Goal: Task Accomplishment & Management: Complete application form

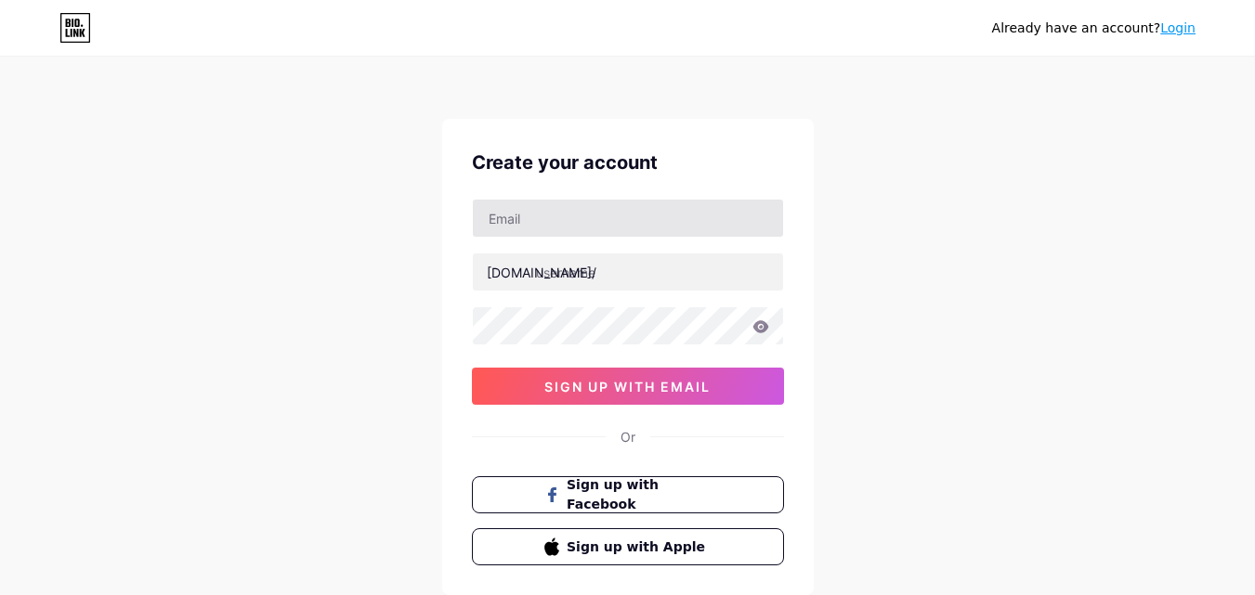
click at [564, 234] on input "text" at bounding box center [628, 218] width 310 height 37
type input "[EMAIL_ADDRESS][DOMAIN_NAME]"
click at [556, 292] on div "[EMAIL_ADDRESS][DOMAIN_NAME] [DOMAIN_NAME]/ sign up with email" at bounding box center [628, 302] width 312 height 206
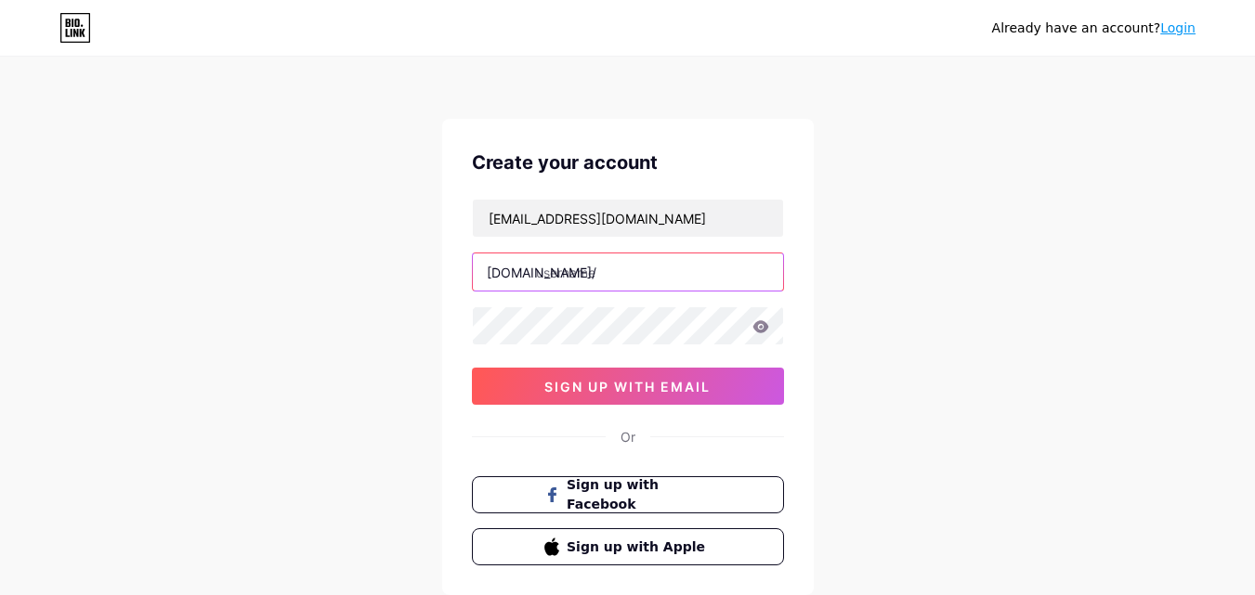
click at [557, 271] on input "text" at bounding box center [628, 272] width 310 height 37
drag, startPoint x: 664, startPoint y: 268, endPoint x: 547, endPoint y: 272, distance: 117.1
click at [537, 263] on input "oneplusservices" at bounding box center [628, 272] width 310 height 37
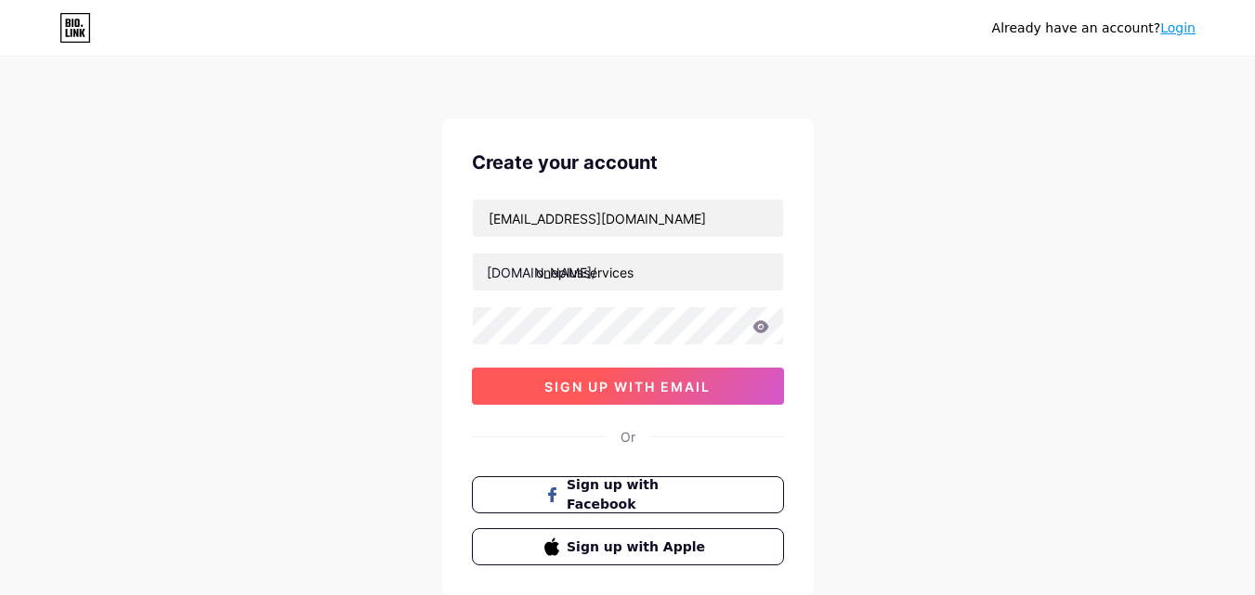
click at [624, 379] on span "sign up with email" at bounding box center [627, 387] width 166 height 16
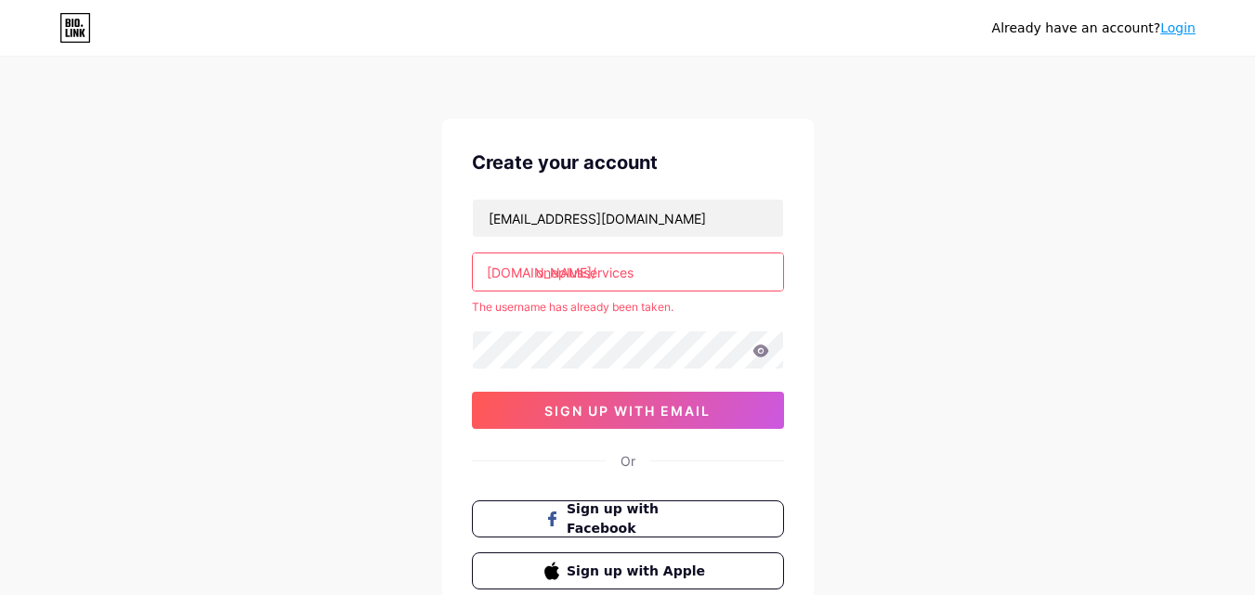
click at [664, 271] on input "oneplusservices" at bounding box center [628, 272] width 310 height 37
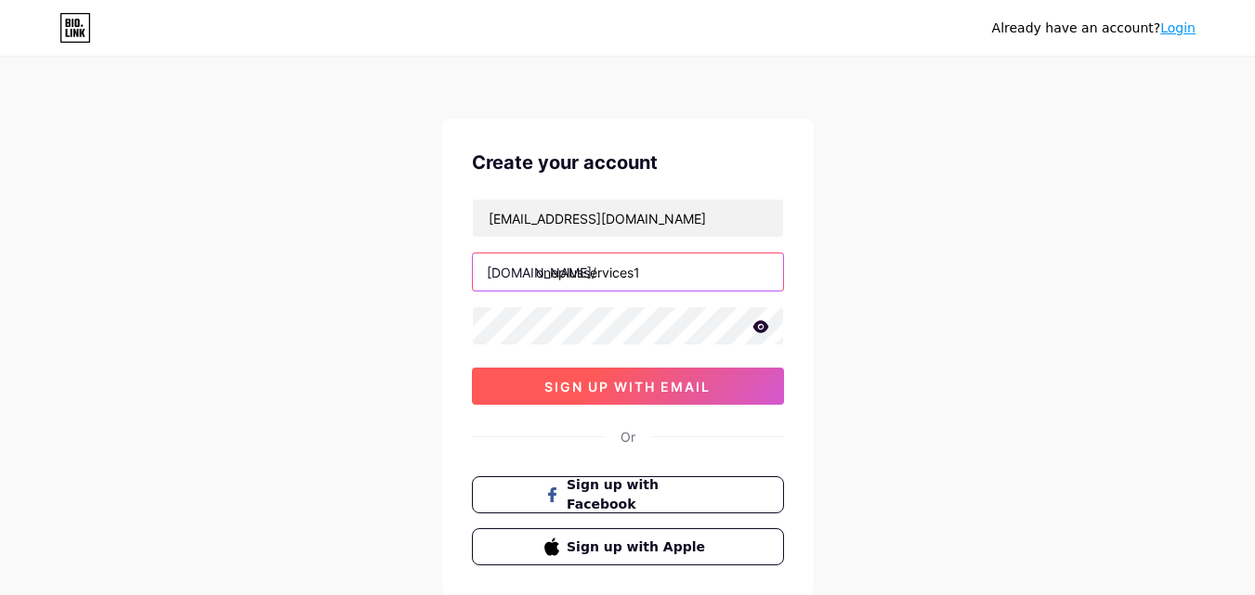
type input "oneplusservices1"
click at [658, 388] on span "sign up with email" at bounding box center [627, 387] width 166 height 16
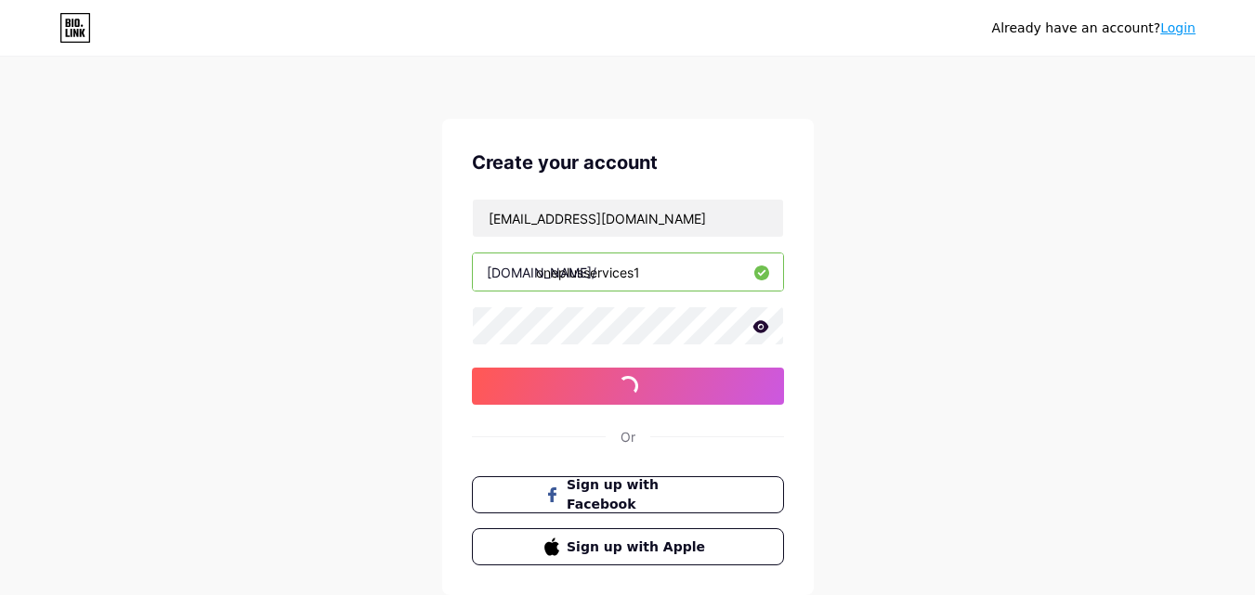
drag, startPoint x: 660, startPoint y: 272, endPoint x: 539, endPoint y: 275, distance: 120.8
click at [539, 271] on input "oneplusservices1" at bounding box center [628, 272] width 310 height 37
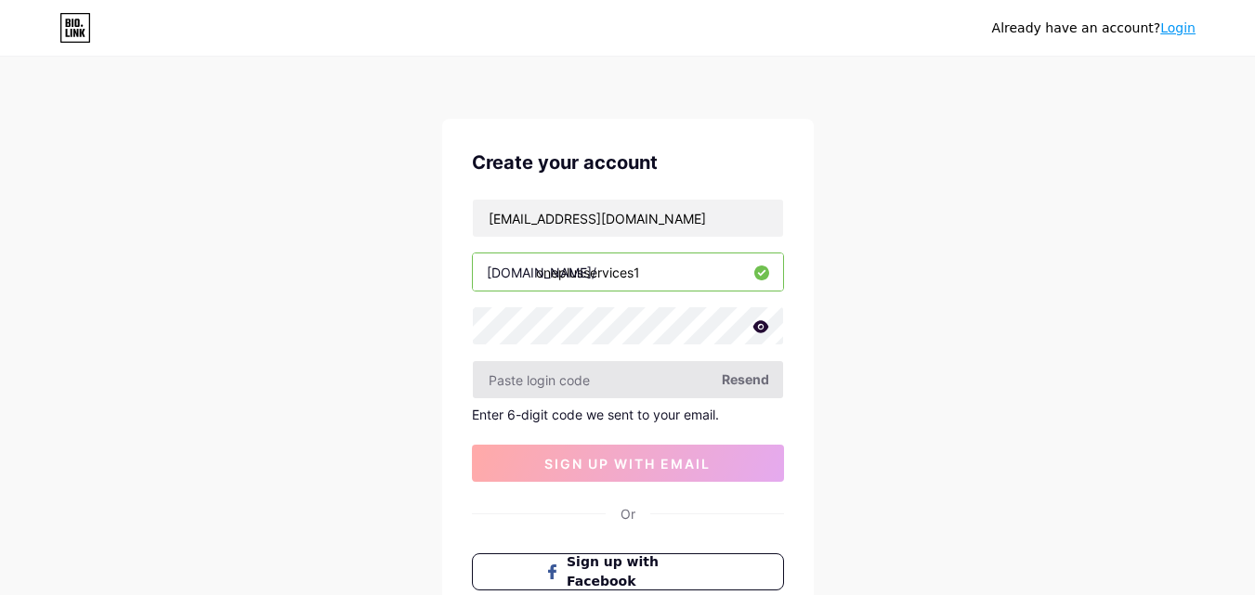
click at [637, 385] on input "text" at bounding box center [628, 379] width 310 height 37
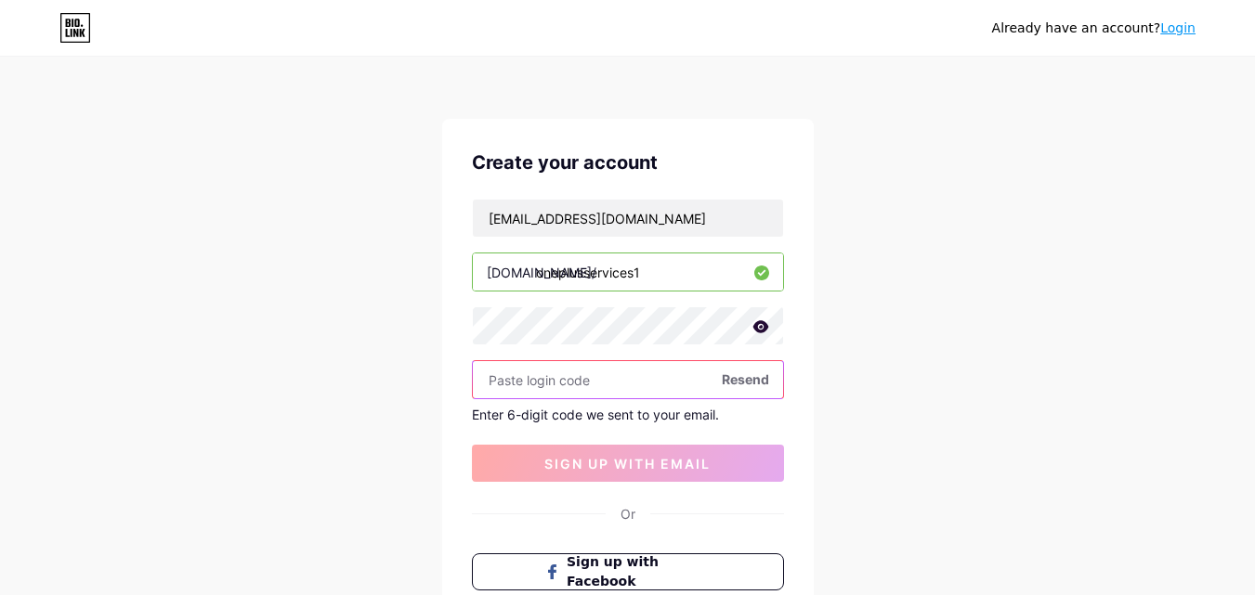
click at [597, 384] on input "text" at bounding box center [628, 379] width 310 height 37
paste input "403463"
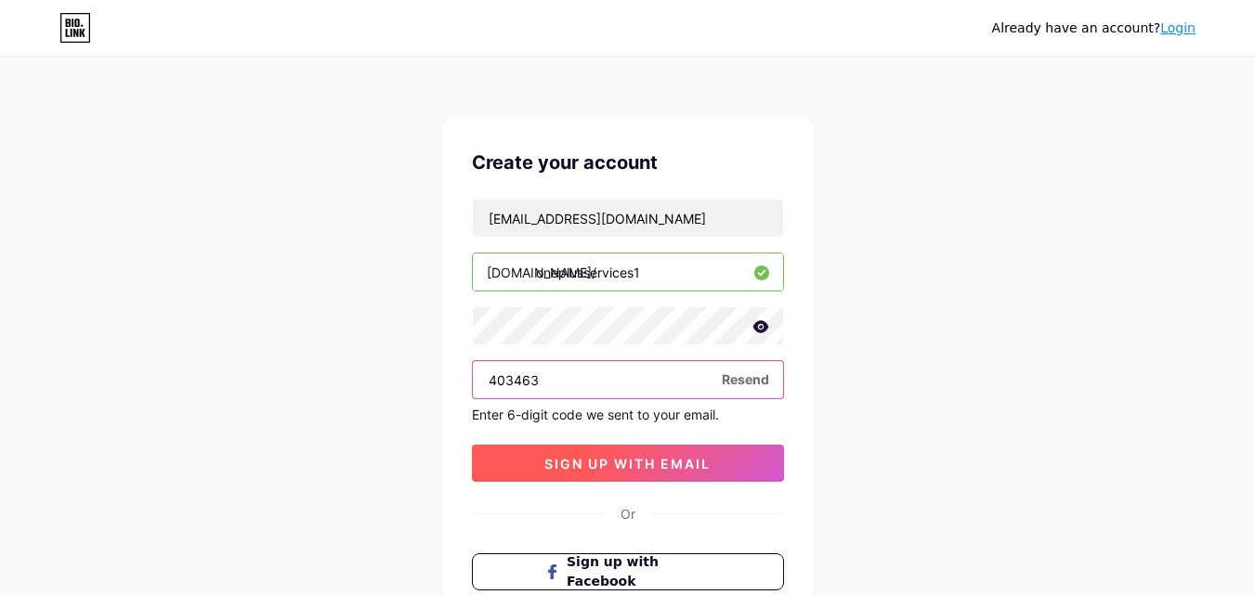
type input "403463"
click at [639, 462] on span "sign up with email" at bounding box center [627, 464] width 166 height 16
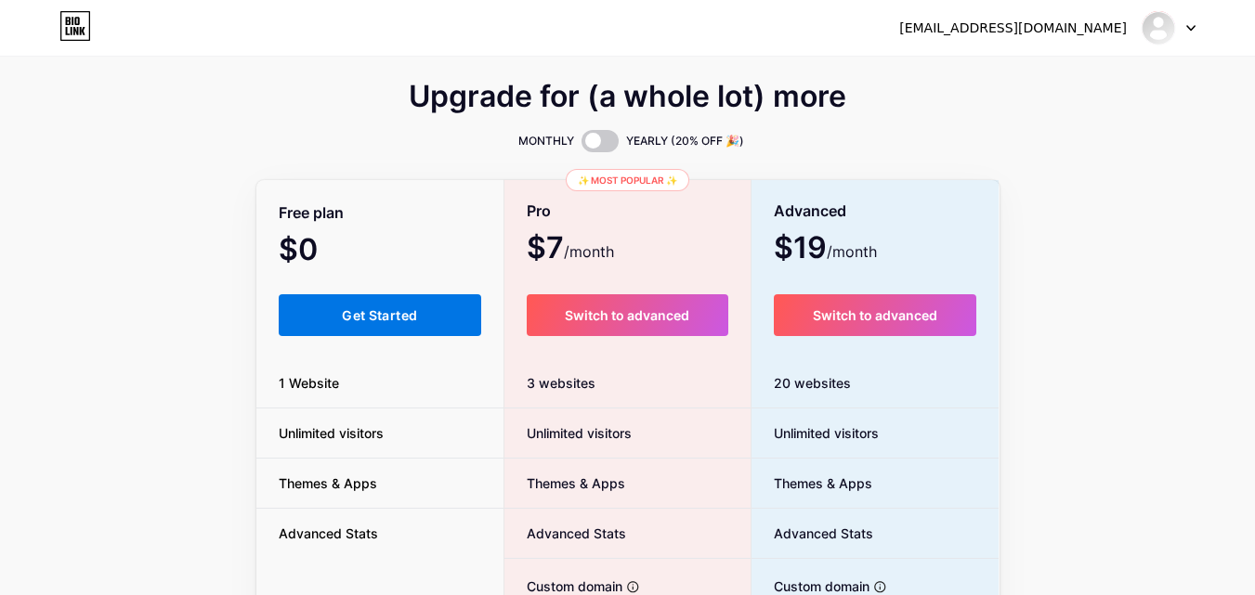
click at [428, 334] on button "Get Started" at bounding box center [380, 315] width 203 height 42
click at [410, 296] on button "Get Started" at bounding box center [380, 315] width 203 height 42
click at [409, 307] on button "Get Started" at bounding box center [380, 315] width 203 height 42
click at [410, 307] on button "Get Started" at bounding box center [380, 315] width 203 height 42
click at [410, 307] on span "Get Started" at bounding box center [379, 315] width 75 height 16
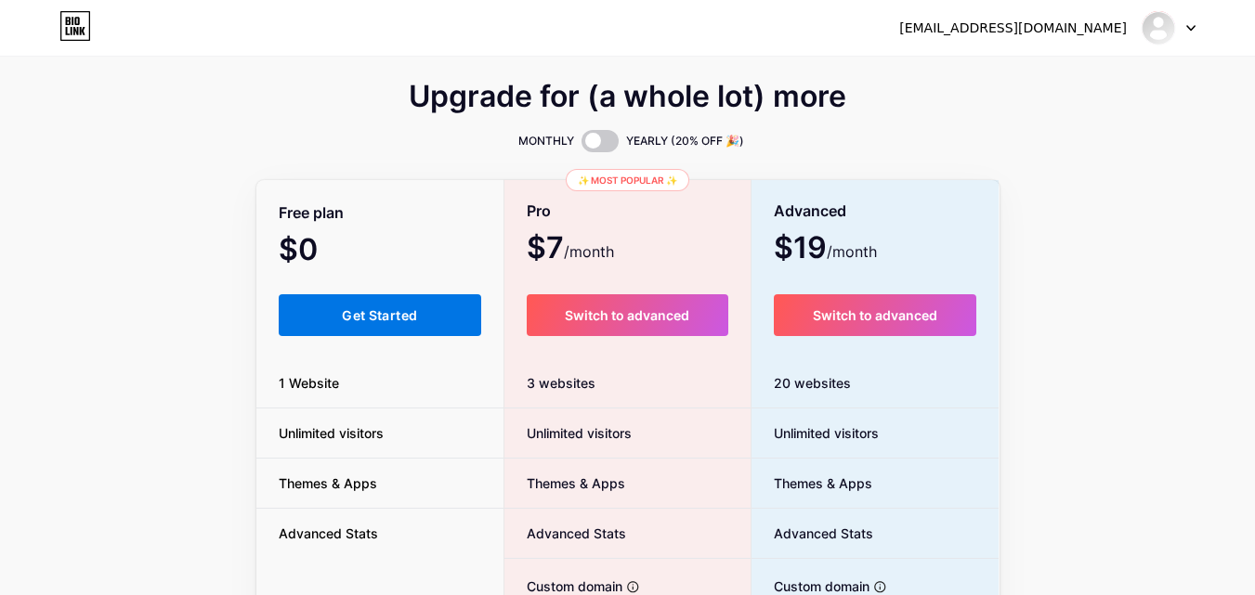
click at [410, 307] on span "Get Started" at bounding box center [379, 315] width 75 height 16
click at [413, 315] on span "Get Started" at bounding box center [379, 315] width 75 height 16
click at [412, 313] on span "Get Started" at bounding box center [379, 315] width 75 height 16
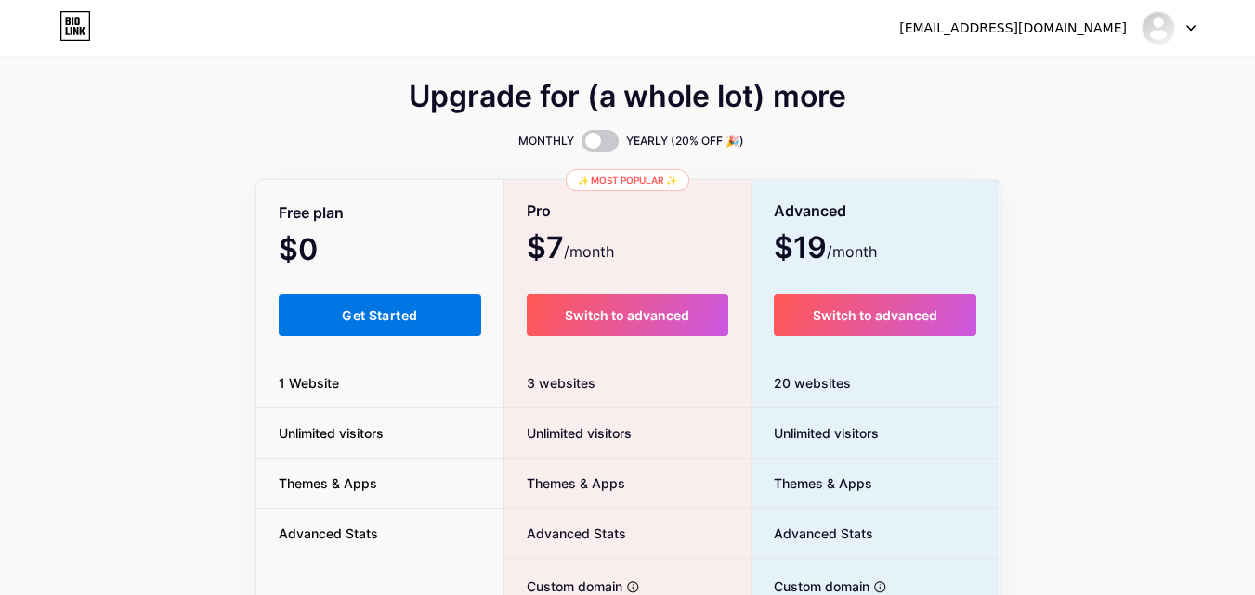
click at [412, 313] on span "Get Started" at bounding box center [379, 315] width 75 height 16
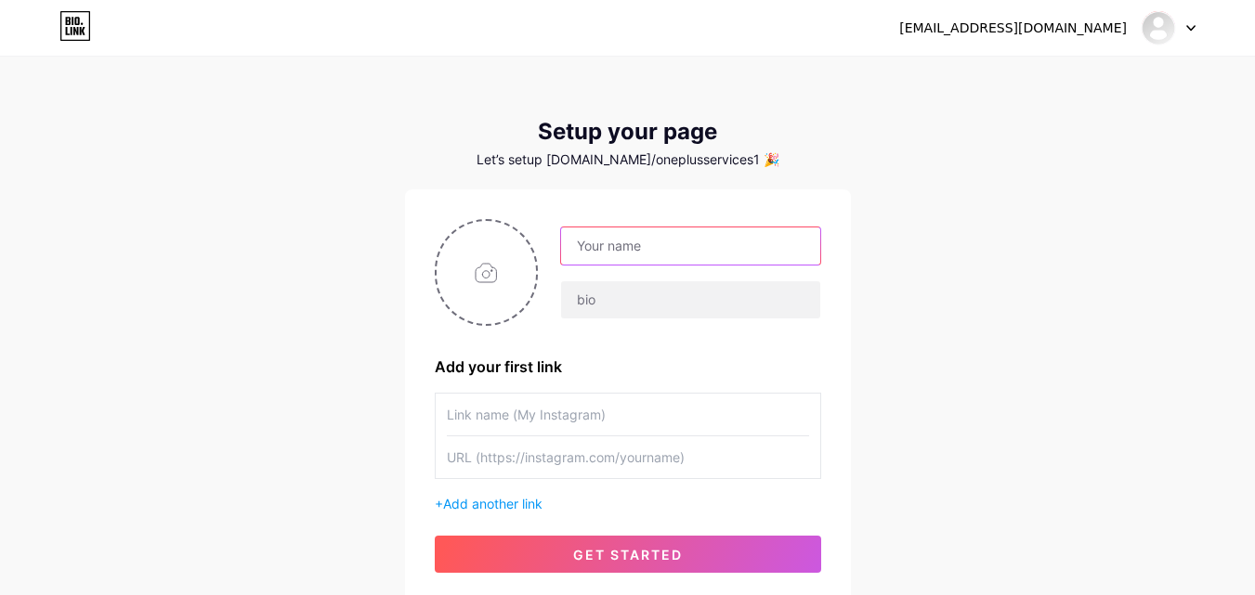
click at [658, 248] on input "text" at bounding box center [690, 246] width 258 height 37
type input "OnePlus Service Center"
click at [491, 281] on input "file" at bounding box center [487, 272] width 100 height 103
type input "C:\fakepath\oneplus small logo (3).png"
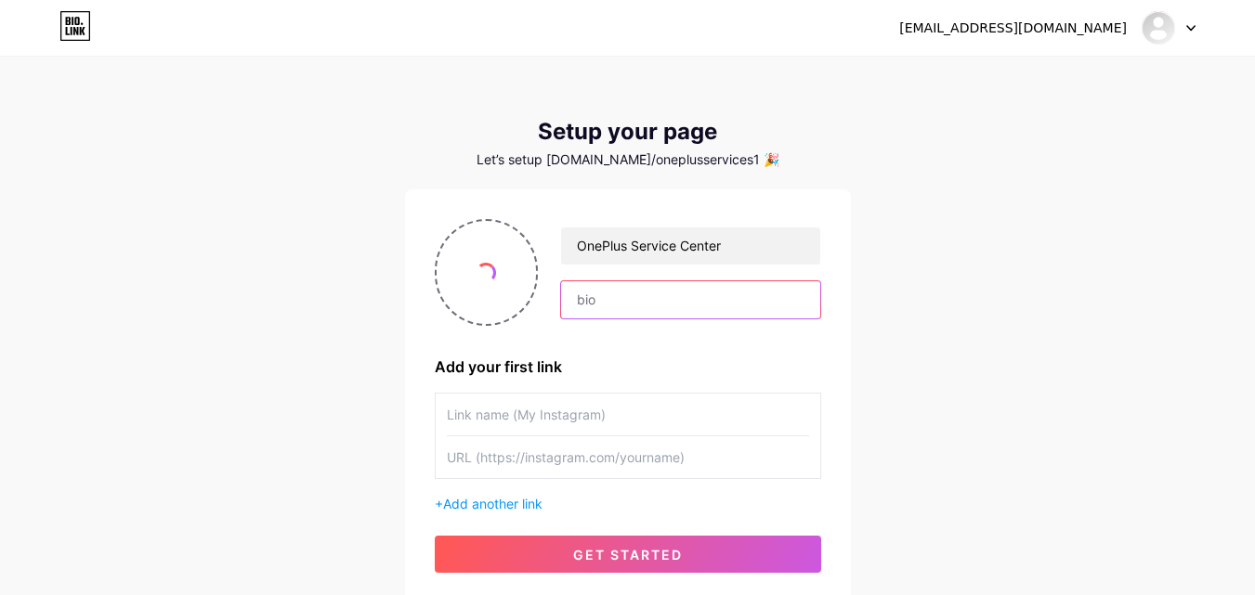
click at [621, 300] on input "text" at bounding box center [690, 299] width 258 height 37
click at [620, 311] on input "text" at bounding box center [690, 299] width 258 height 37
paste input "Official OnePlus Repair Center in [GEOGRAPHIC_DATA]"
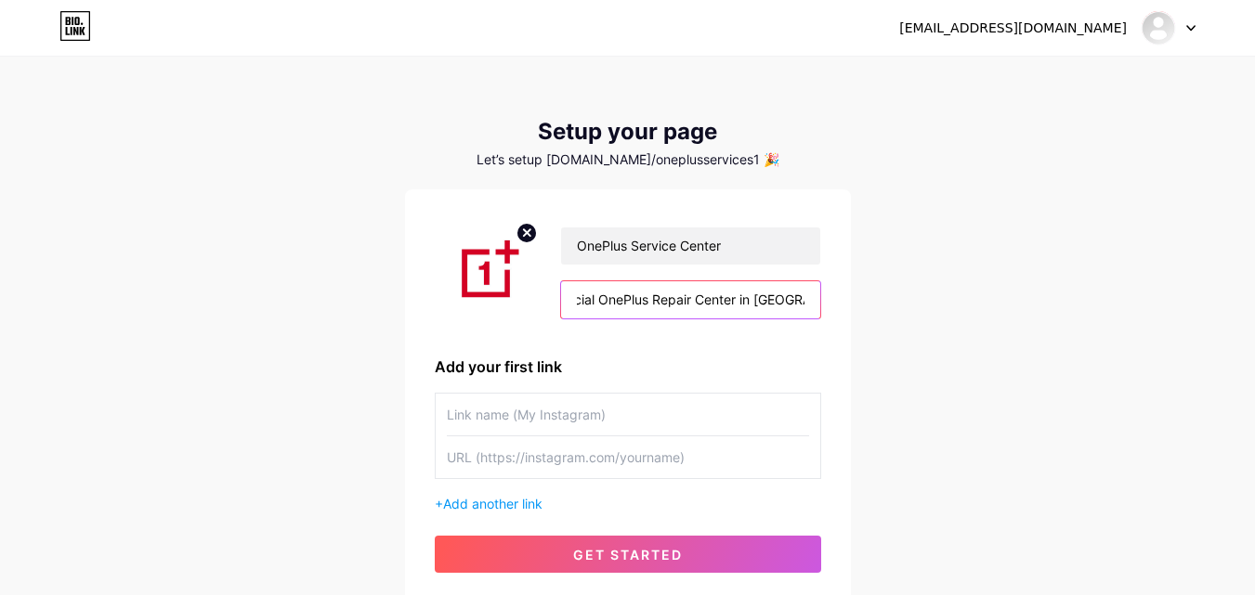
scroll to position [93, 0]
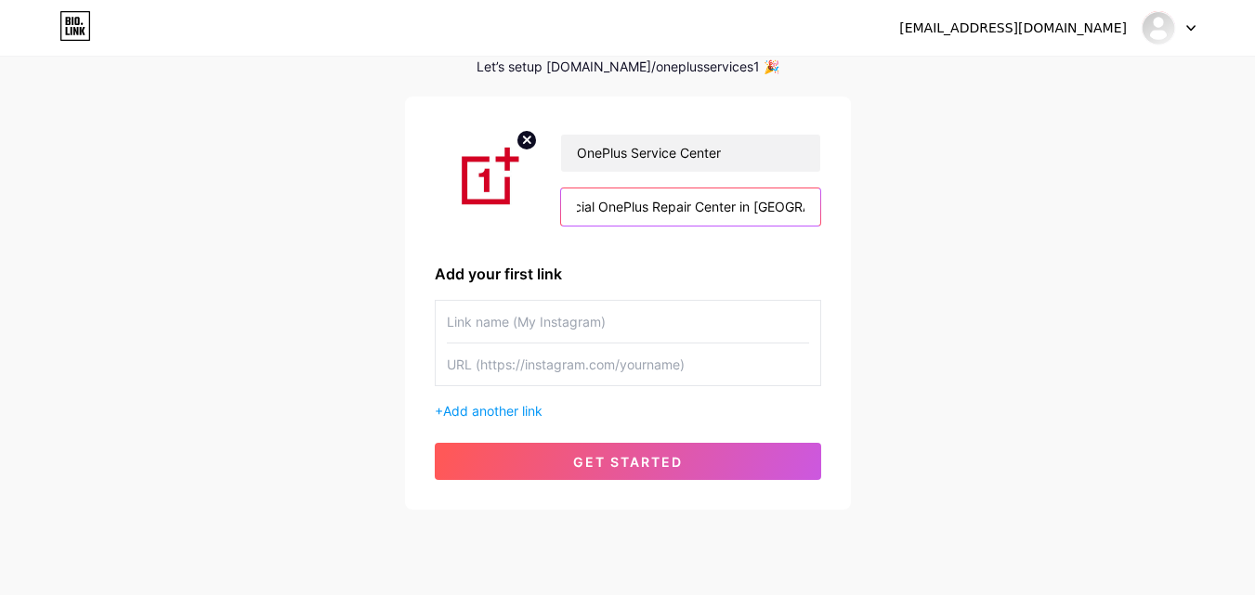
type input "Official OnePlus Repair Center in [GEOGRAPHIC_DATA]"
click at [634, 322] on input "text" at bounding box center [628, 322] width 362 height 42
click at [649, 359] on input "text" at bounding box center [628, 365] width 362 height 42
click at [634, 356] on input "text" at bounding box center [628, 365] width 362 height 42
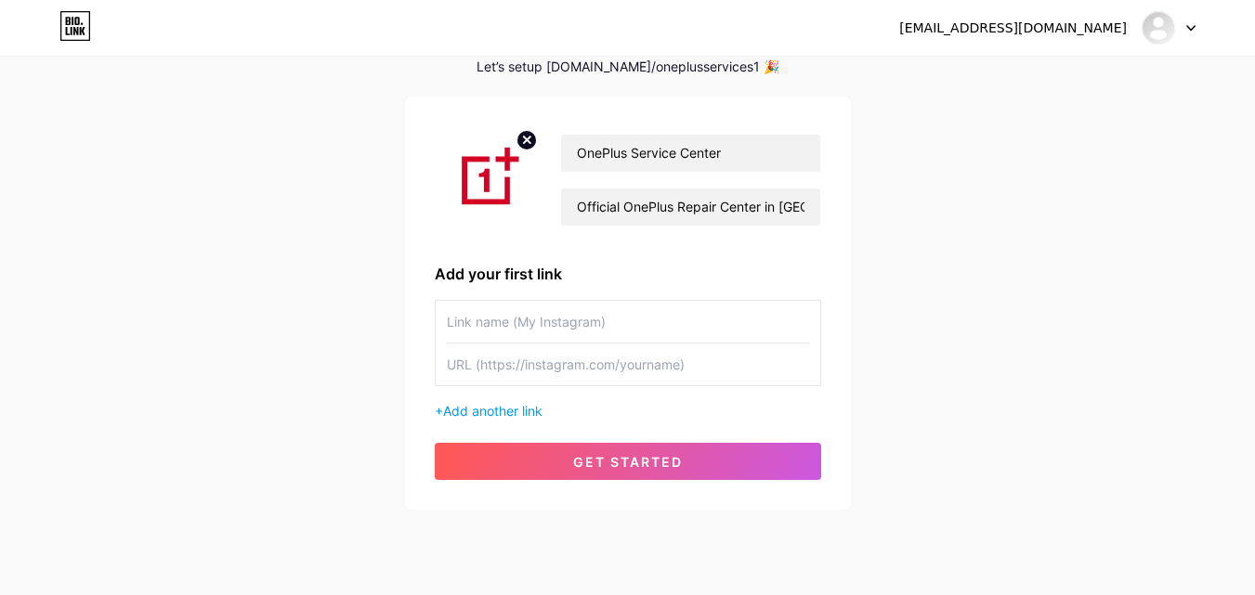
paste input "[URL][DOMAIN_NAME]"
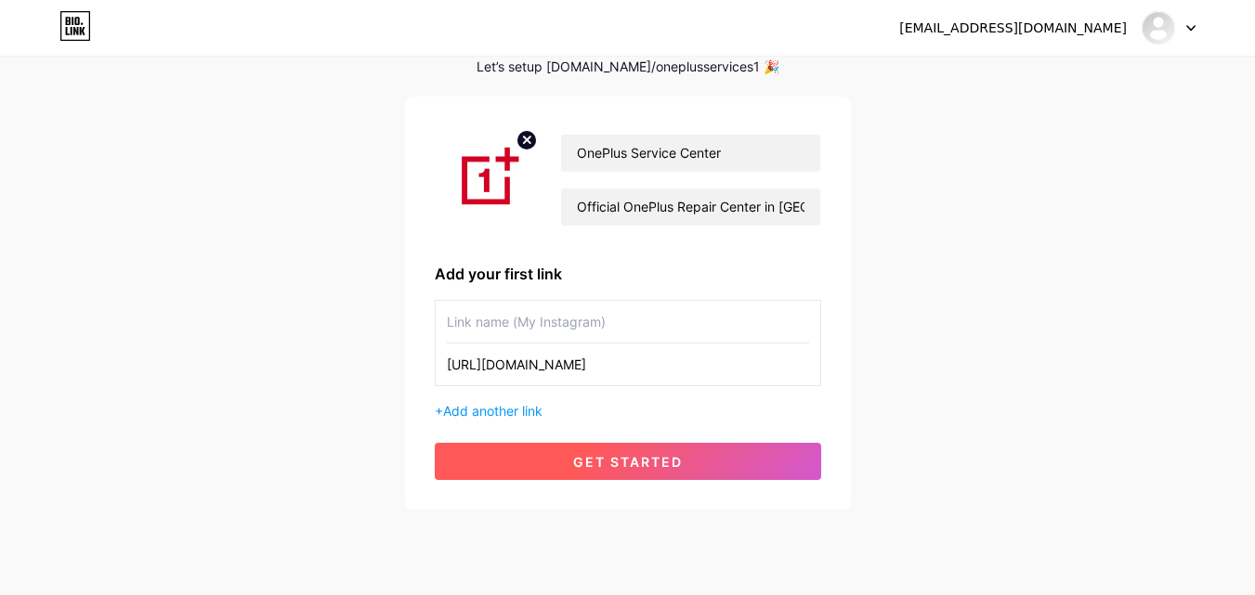
click at [662, 456] on span "get started" at bounding box center [628, 462] width 110 height 16
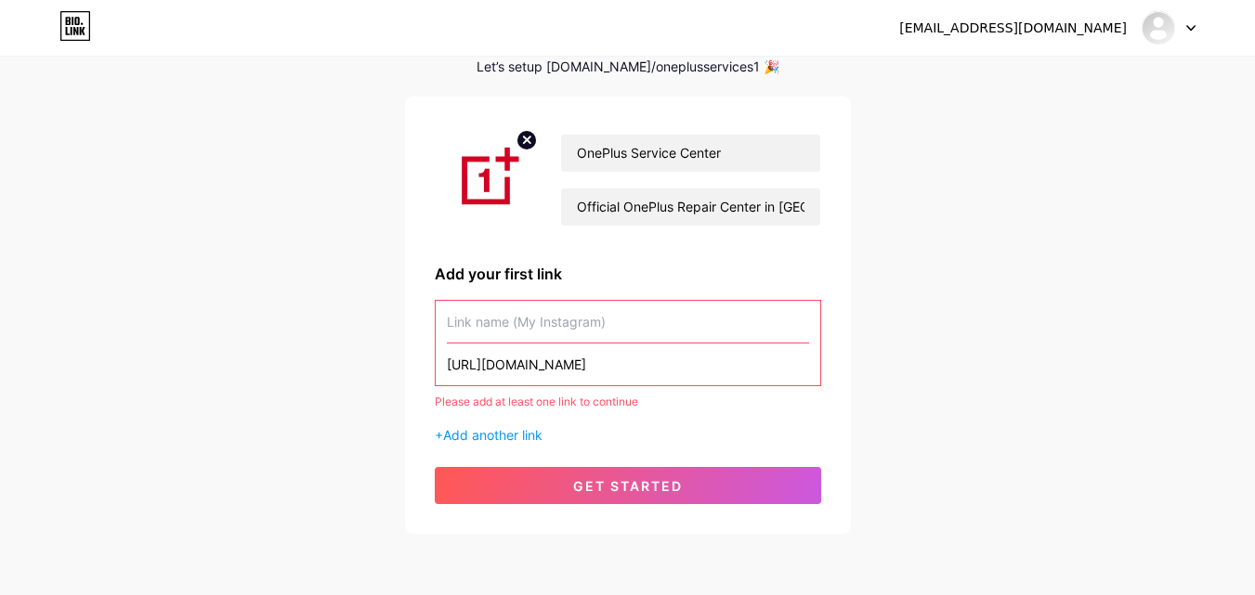
click at [687, 367] on input "[URL][DOMAIN_NAME]" at bounding box center [628, 365] width 362 height 42
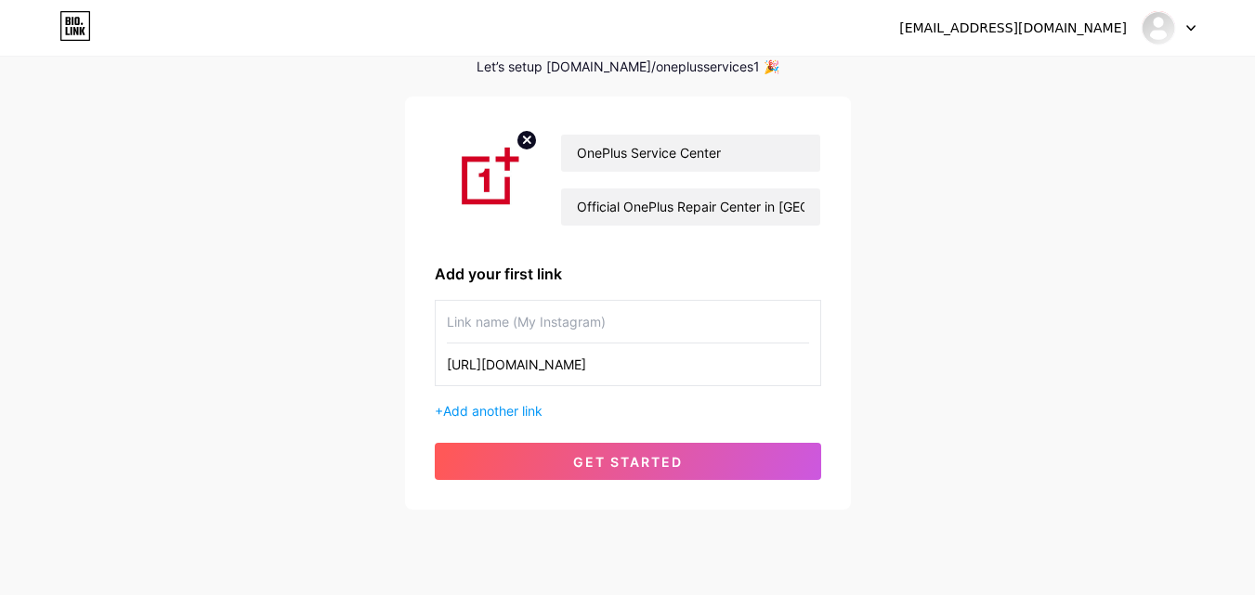
type input "[URL][DOMAIN_NAME]"
click at [692, 451] on button "get started" at bounding box center [628, 461] width 386 height 37
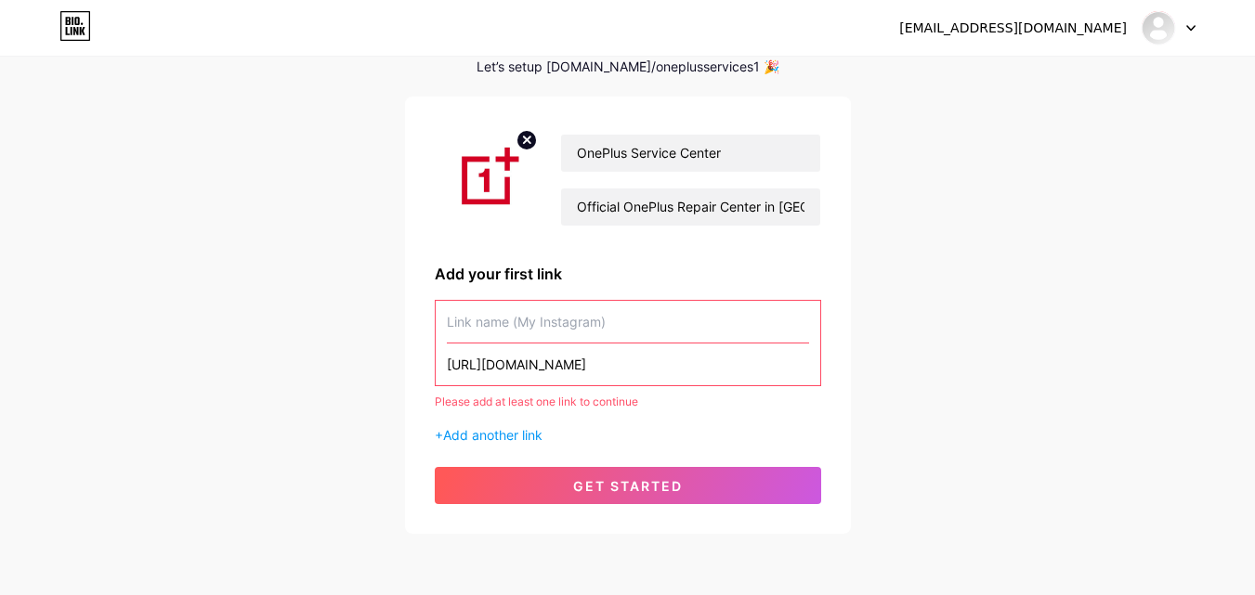
click at [672, 366] on input "[URL][DOMAIN_NAME]" at bounding box center [628, 365] width 362 height 42
drag, startPoint x: 696, startPoint y: 348, endPoint x: 311, endPoint y: 360, distance: 384.8
click at [311, 360] on div "[EMAIL_ADDRESS][DOMAIN_NAME] Dashboard Logout Setup your page Let’s setup [DOMA…" at bounding box center [627, 250] width 1255 height 687
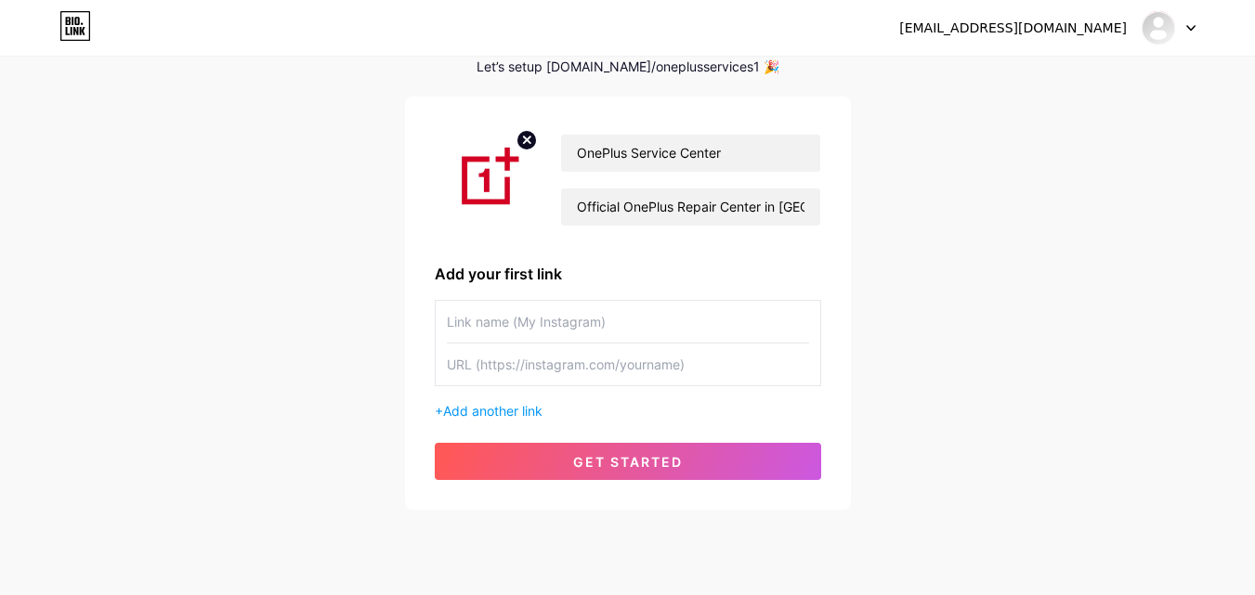
click at [504, 386] on div at bounding box center [628, 343] width 386 height 86
click at [607, 364] on input "text" at bounding box center [628, 365] width 362 height 42
click at [708, 370] on input "text" at bounding box center [628, 365] width 362 height 42
paste input "[URL][DOMAIN_NAME]"
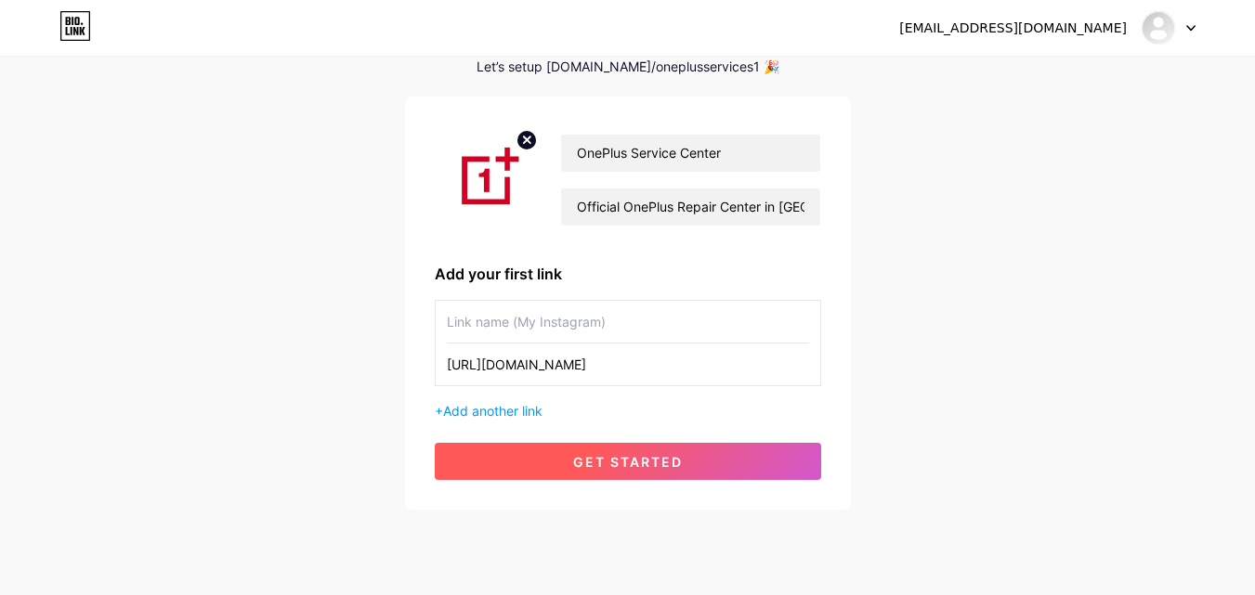
type input "[URL][DOMAIN_NAME]"
click at [661, 449] on button "get started" at bounding box center [628, 461] width 386 height 37
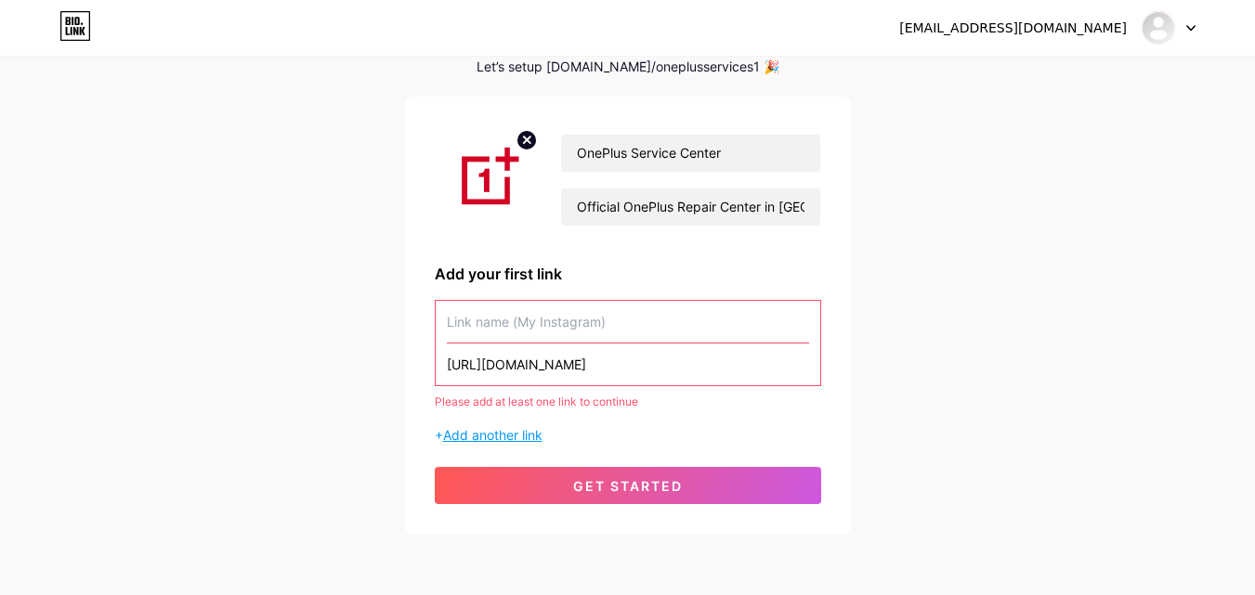
click at [539, 434] on span "Add another link" at bounding box center [492, 435] width 99 height 16
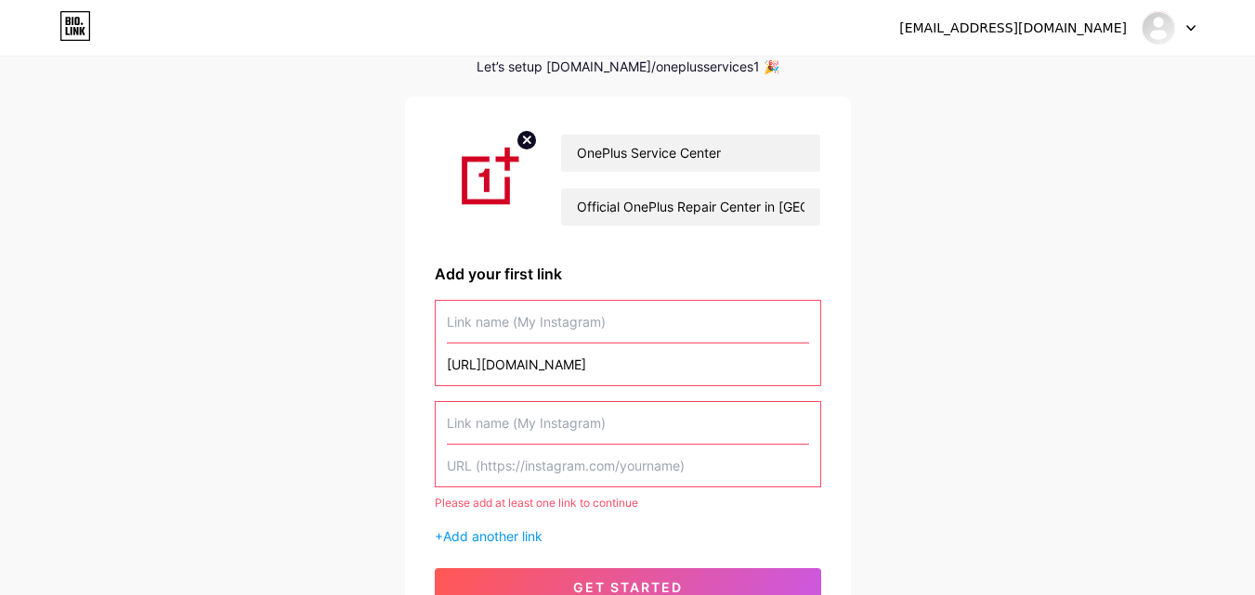
click at [591, 460] on input "text" at bounding box center [628, 466] width 362 height 42
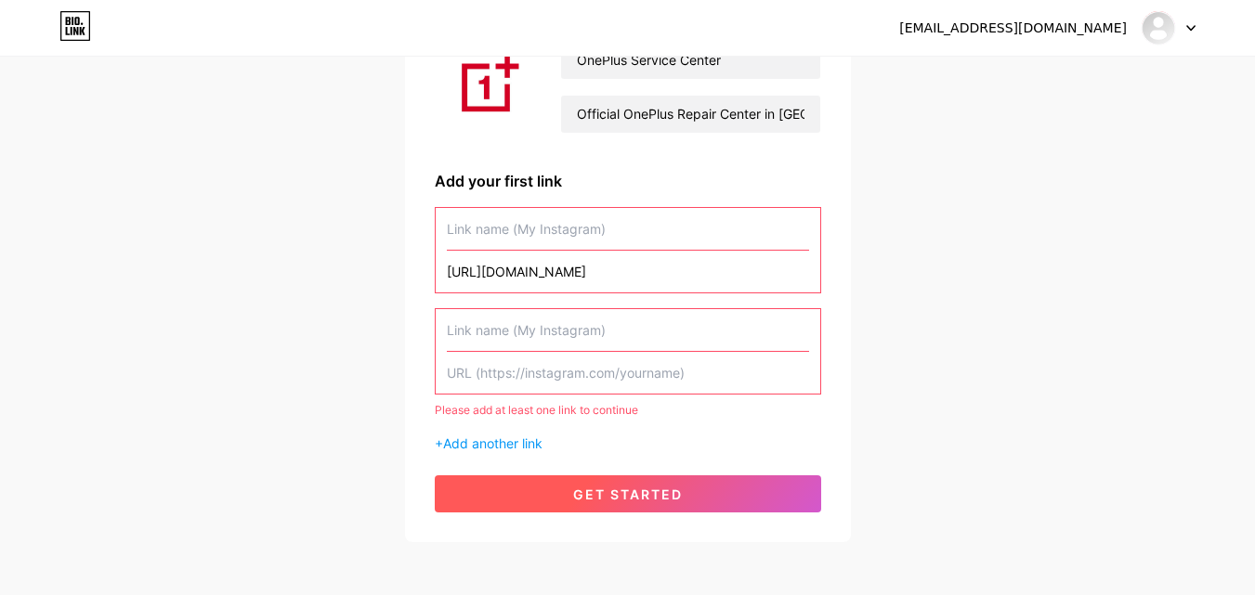
scroll to position [93, 0]
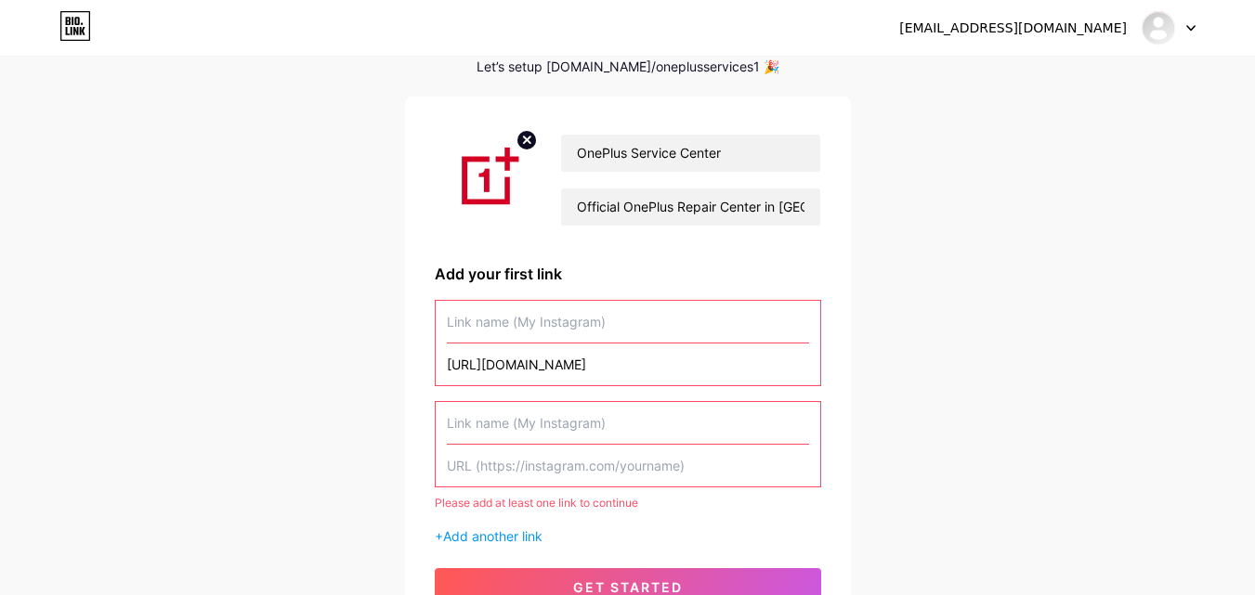
click at [605, 457] on input "text" at bounding box center [628, 466] width 362 height 42
click at [633, 313] on input "text" at bounding box center [628, 322] width 362 height 42
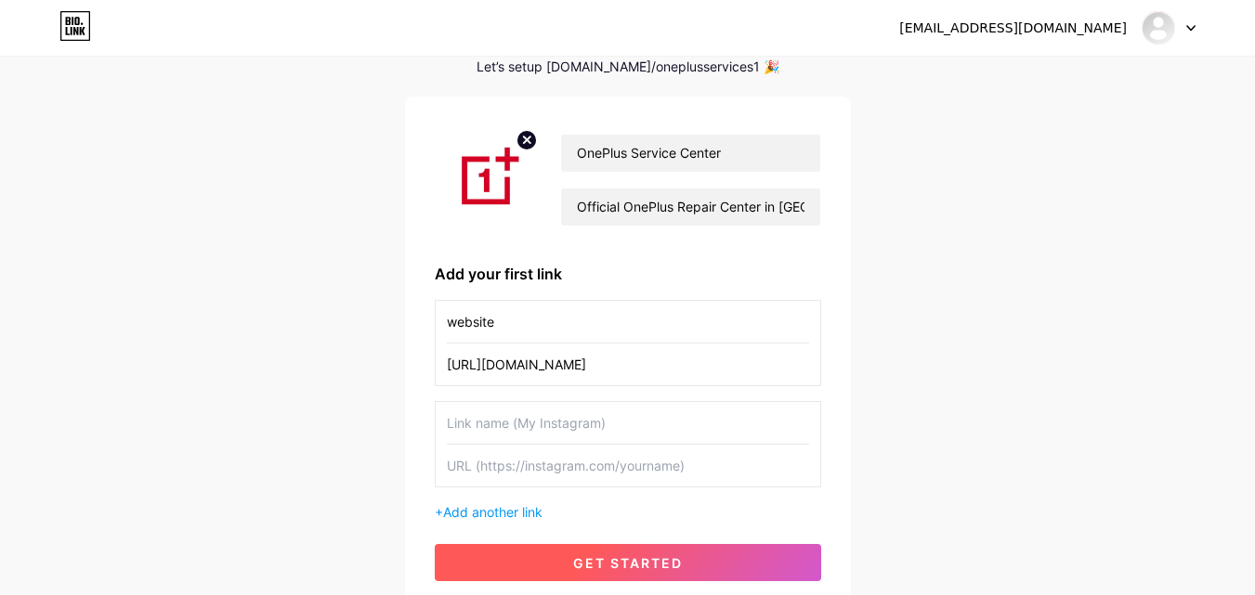
type input "website"
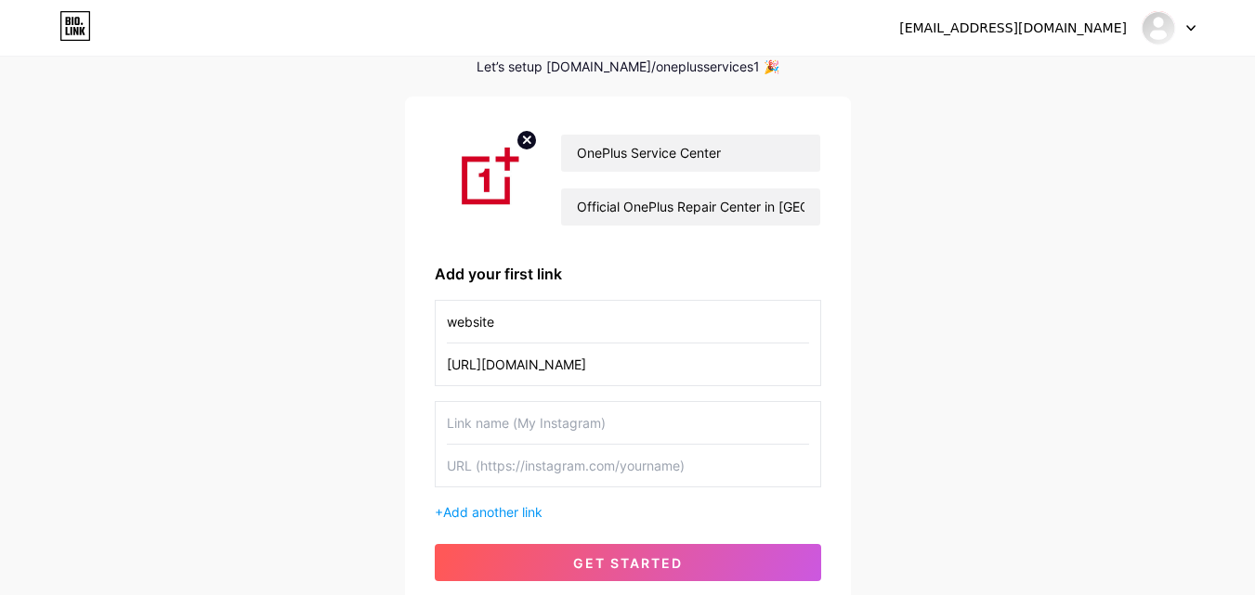
click at [704, 546] on button "get started" at bounding box center [628, 562] width 386 height 37
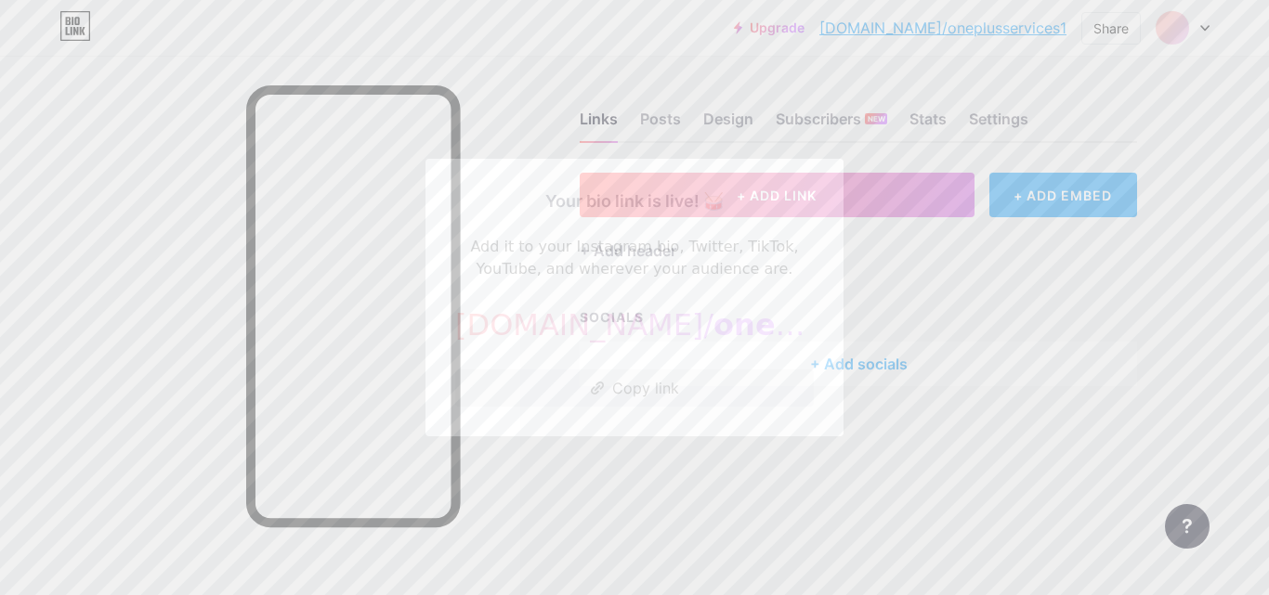
click at [679, 385] on button "Copy link" at bounding box center [634, 388] width 359 height 37
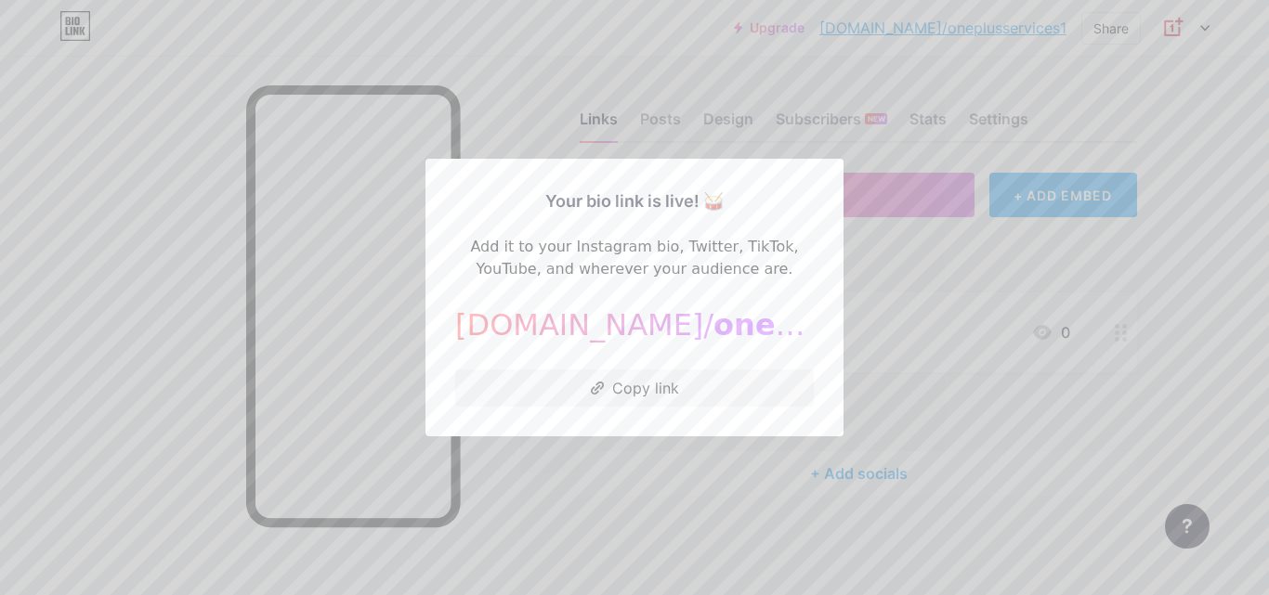
click at [919, 276] on div at bounding box center [634, 297] width 1269 height 595
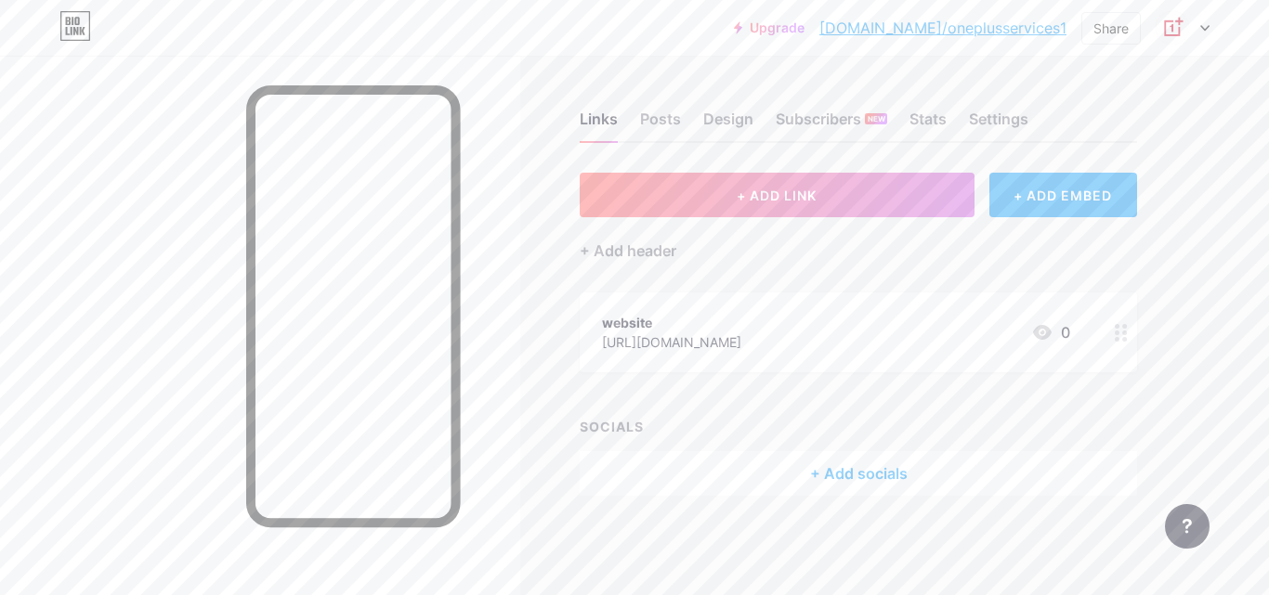
click at [1202, 30] on icon at bounding box center [1204, 28] width 9 height 7
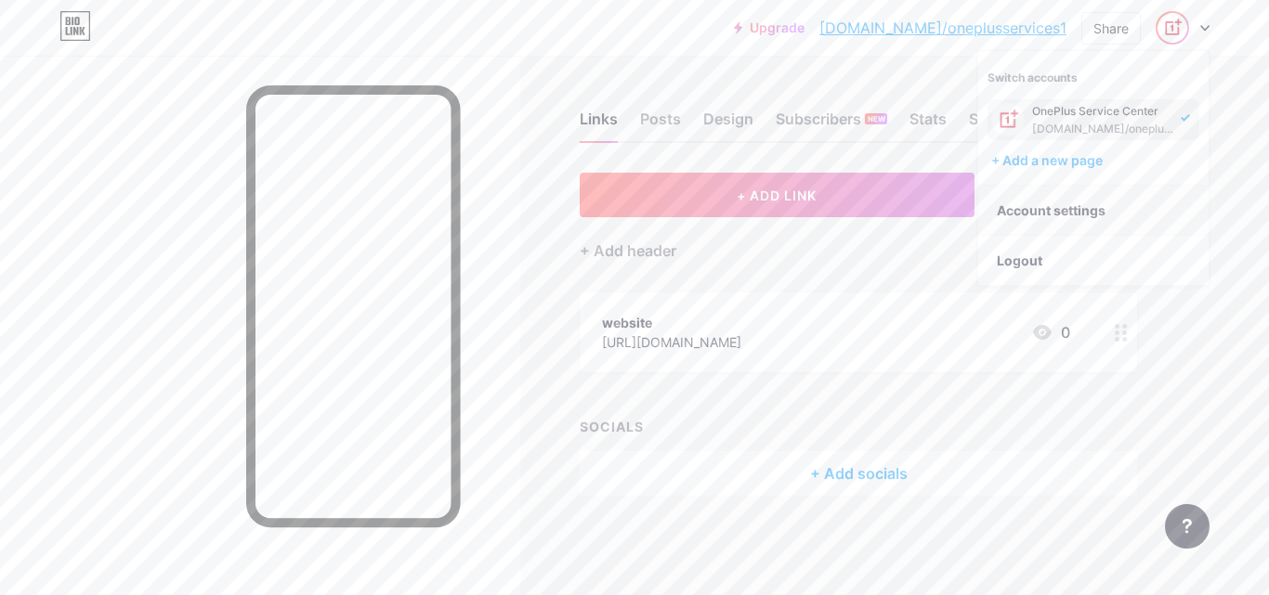
click at [1099, 211] on link "Account settings" at bounding box center [1093, 211] width 230 height 50
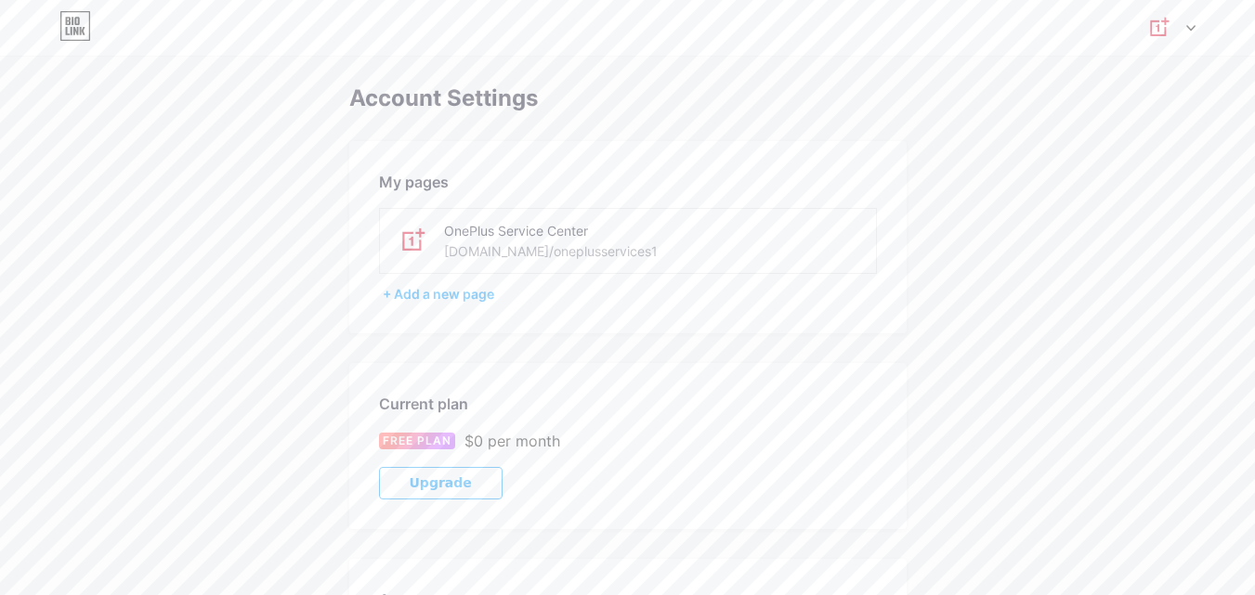
click at [103, 26] on div "Switch accounts OnePlus Service Center [DOMAIN_NAME]/oneplusservices1 + Add a n…" at bounding box center [627, 27] width 1255 height 33
click at [97, 28] on div "Switch accounts OnePlus Service Center [DOMAIN_NAME]/oneplusservices1 + Add a n…" at bounding box center [627, 27] width 1255 height 33
click at [1165, 23] on img at bounding box center [1158, 27] width 35 height 35
click at [1075, 124] on div "[DOMAIN_NAME]/oneplusservices1" at bounding box center [1089, 129] width 143 height 15
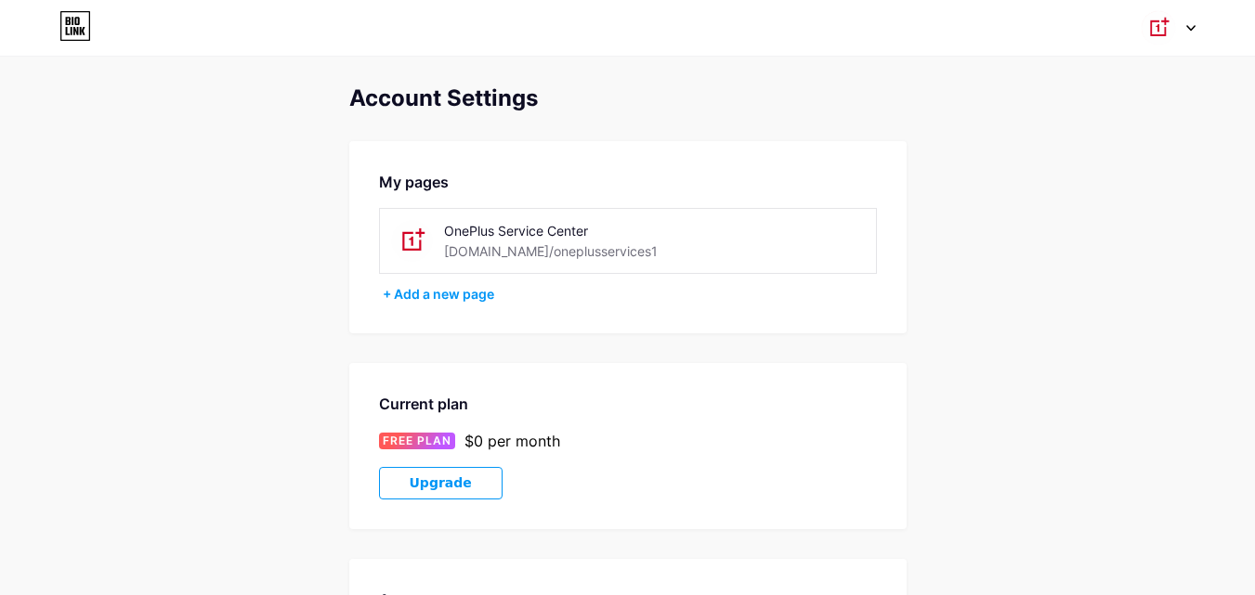
click at [635, 229] on div "OnePlus Service Center" at bounding box center [575, 231] width 263 height 20
